Goal: Entertainment & Leisure: Consume media (video, audio)

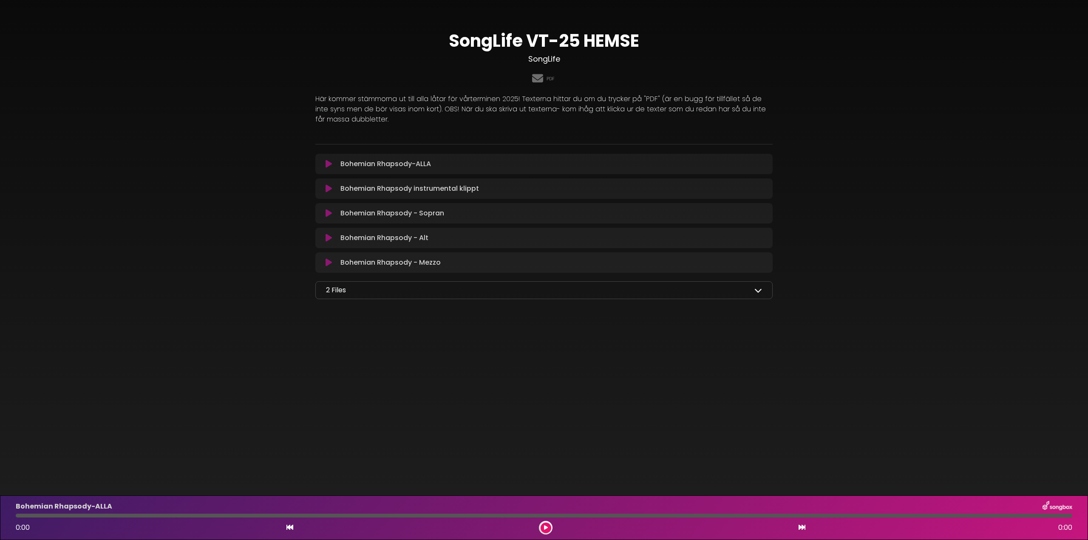
click at [430, 266] on p "Bohemian Rhapsody - Mezzo Loading Track..." at bounding box center [390, 263] width 100 height 10
click at [330, 262] on icon at bounding box center [329, 262] width 6 height 9
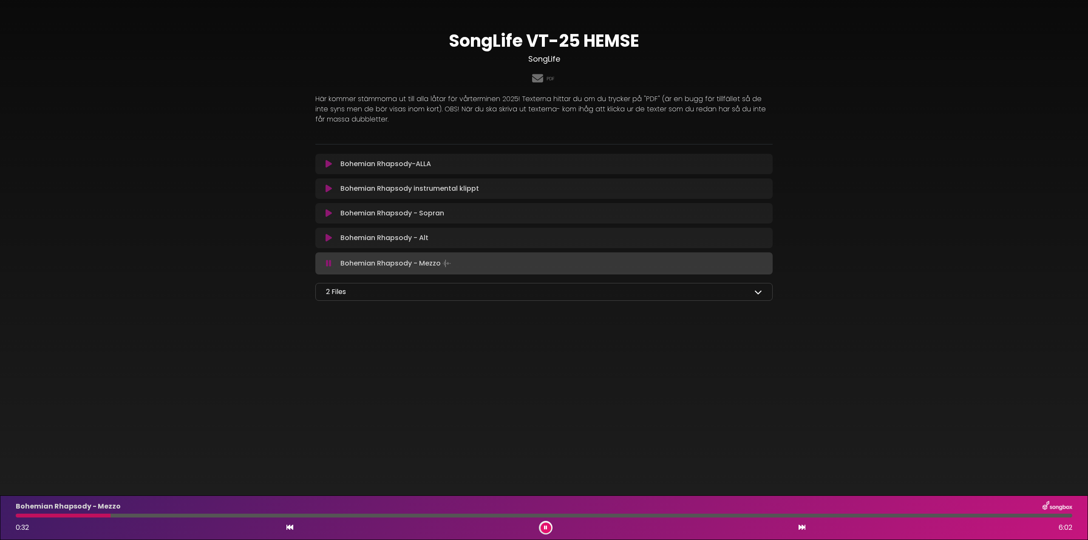
drag, startPoint x: 419, startPoint y: 317, endPoint x: 349, endPoint y: 339, distance: 73.5
click at [349, 339] on body "× SongLife VT-25 HEMSE SongLife PDF" at bounding box center [544, 270] width 1088 height 540
click at [332, 261] on button at bounding box center [328, 263] width 17 height 9
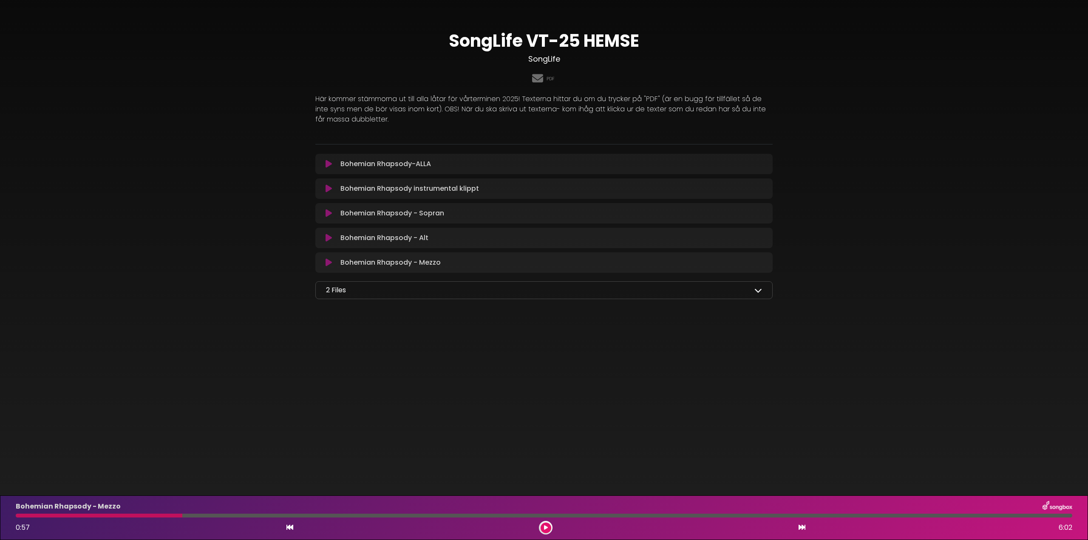
click at [332, 261] on button at bounding box center [328, 262] width 17 height 9
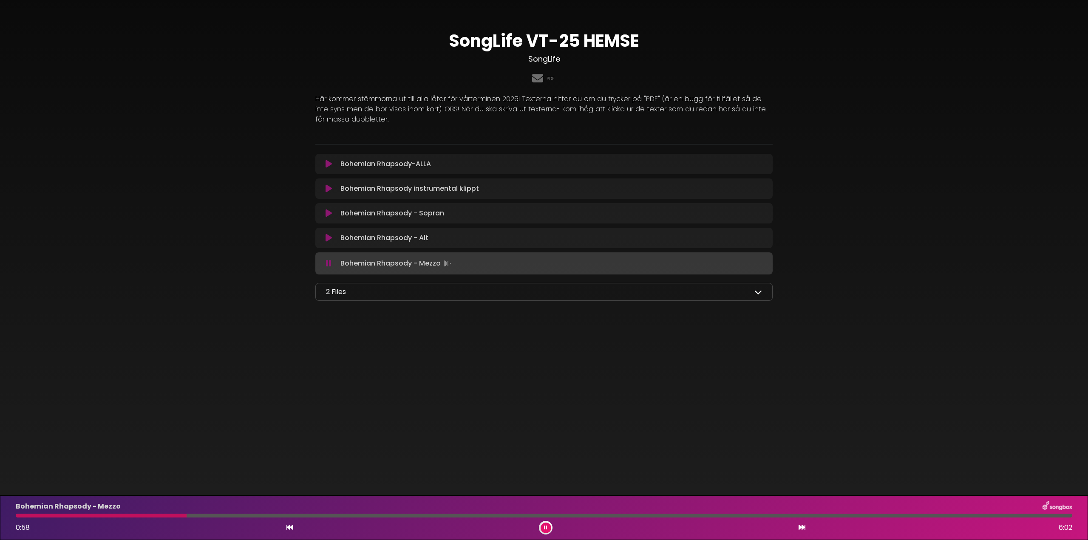
click at [473, 264] on div "Bohemian Rhapsody - Mezzo Loading Track..." at bounding box center [552, 264] width 431 height 12
drag, startPoint x: 473, startPoint y: 264, endPoint x: 468, endPoint y: 263, distance: 5.2
click at [468, 263] on div "Bohemian Rhapsody - Mezzo Loading Track..." at bounding box center [552, 264] width 431 height 12
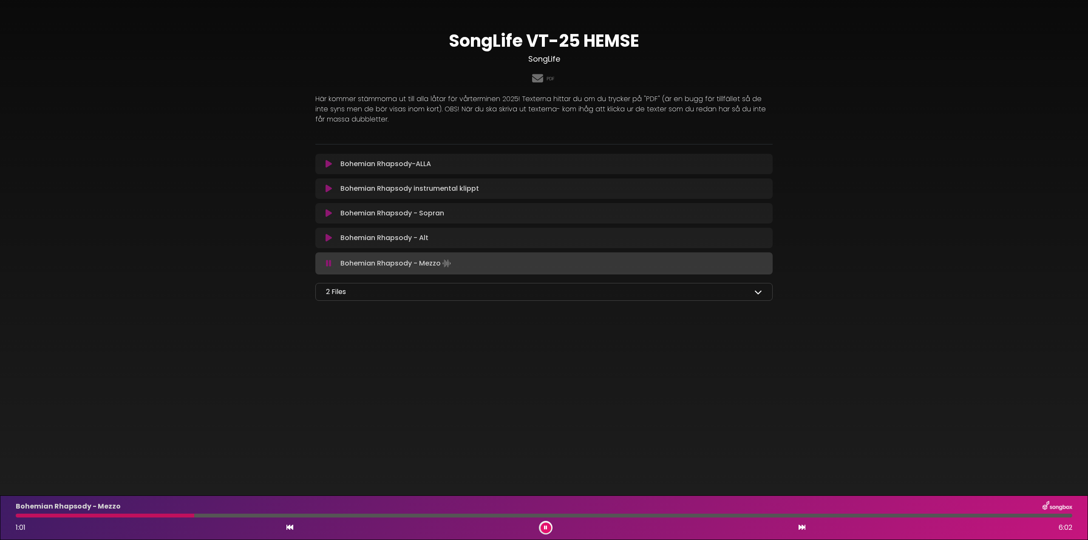
click at [468, 263] on div "Bohemian Rhapsody - Mezzo Loading Track..." at bounding box center [552, 264] width 431 height 12
drag, startPoint x: 204, startPoint y: 516, endPoint x: 19, endPoint y: 517, distance: 185.3
click at [19, 517] on div at bounding box center [18, 516] width 4 height 4
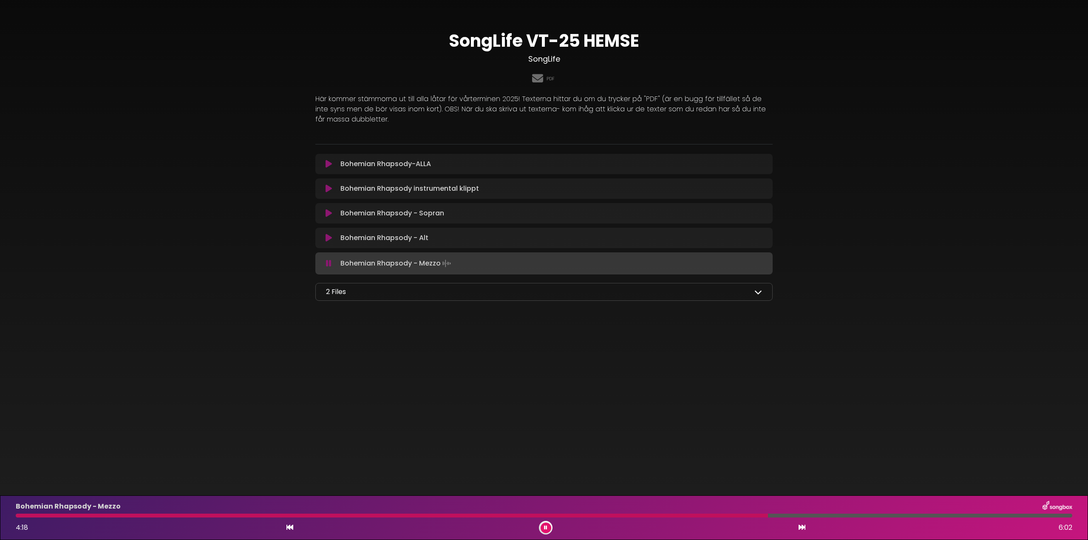
click at [548, 527] on button at bounding box center [546, 528] width 11 height 11
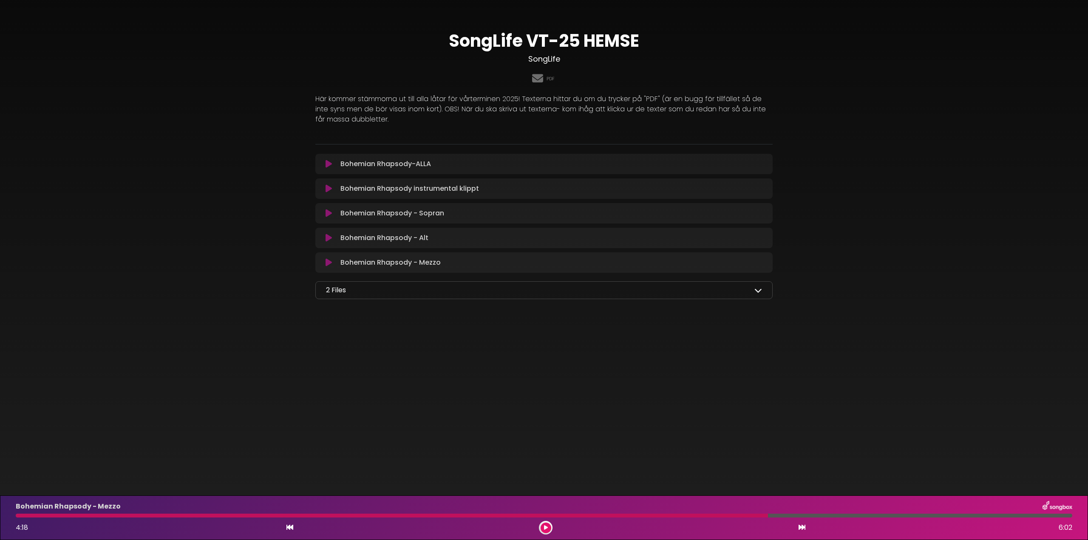
click at [572, 515] on div at bounding box center [392, 516] width 752 height 4
